Goal: Task Accomplishment & Management: Complete application form

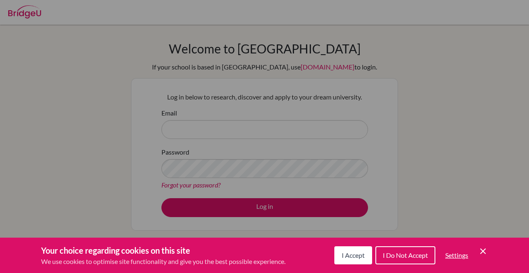
click at [365, 259] on button "I Accept" at bounding box center [353, 255] width 38 height 18
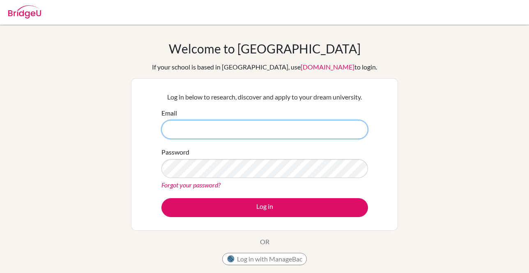
click at [263, 133] on input "Email" at bounding box center [264, 129] width 207 height 19
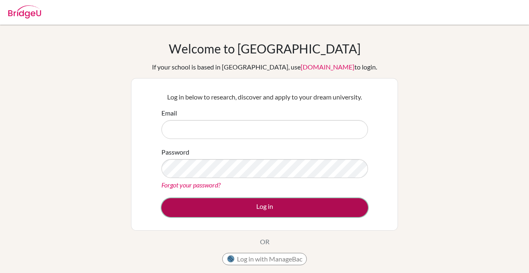
click at [222, 202] on button "Log in" at bounding box center [264, 207] width 207 height 19
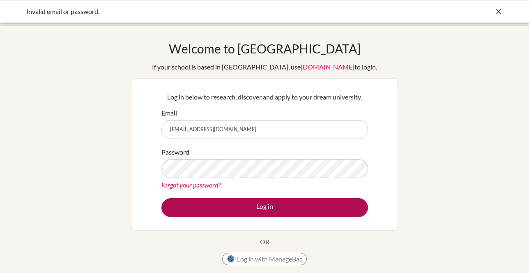
type input "hana.el.halabi@gmail.com"
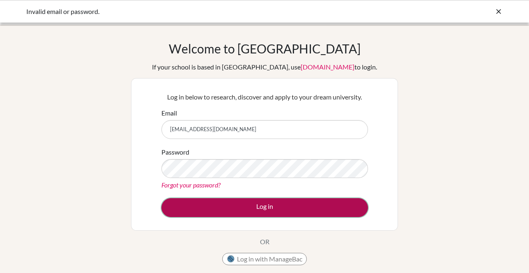
click at [257, 209] on button "Log in" at bounding box center [264, 207] width 207 height 19
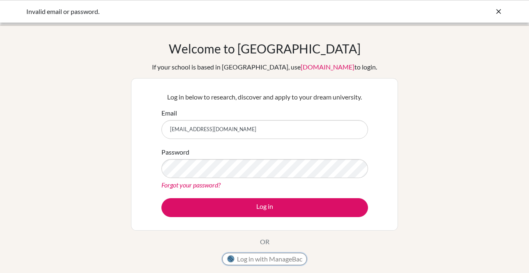
click at [256, 262] on button "Log in with ManageBac" at bounding box center [264, 259] width 85 height 12
